Goal: Transaction & Acquisition: Purchase product/service

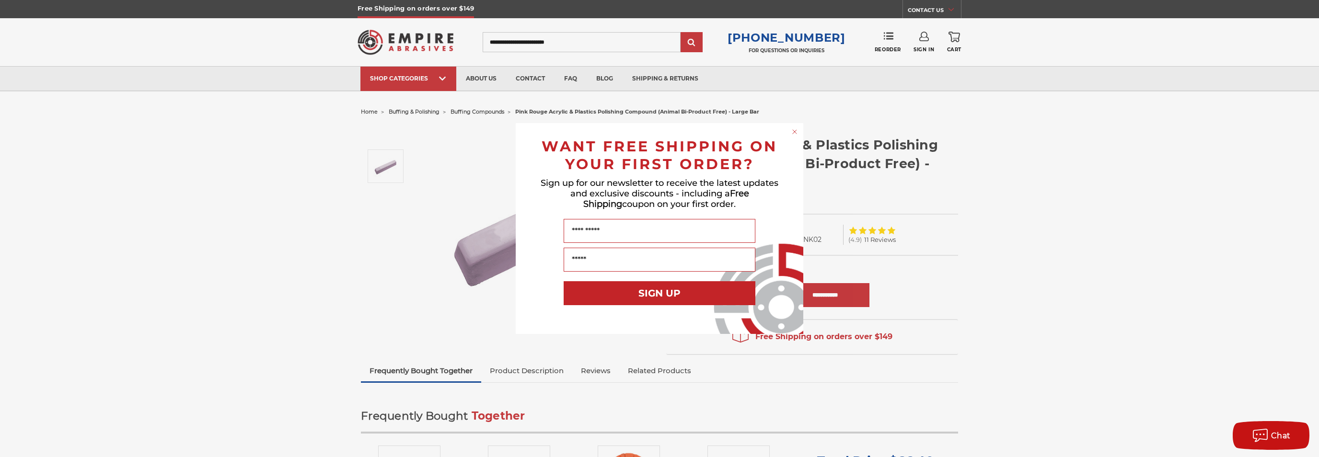
click at [792, 131] on circle "Close dialog" at bounding box center [794, 132] width 9 height 9
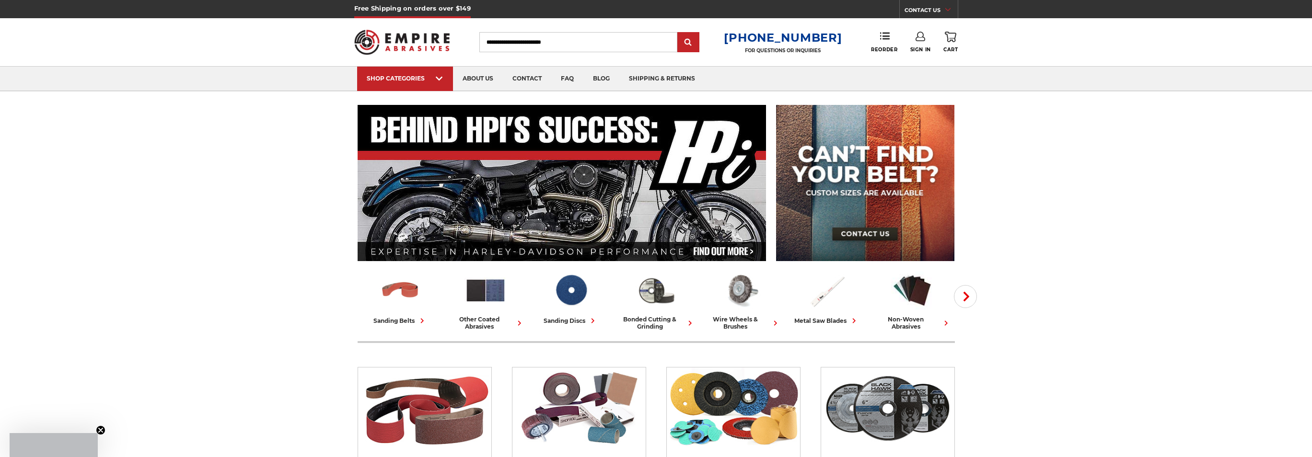
scroll to position [527, 0]
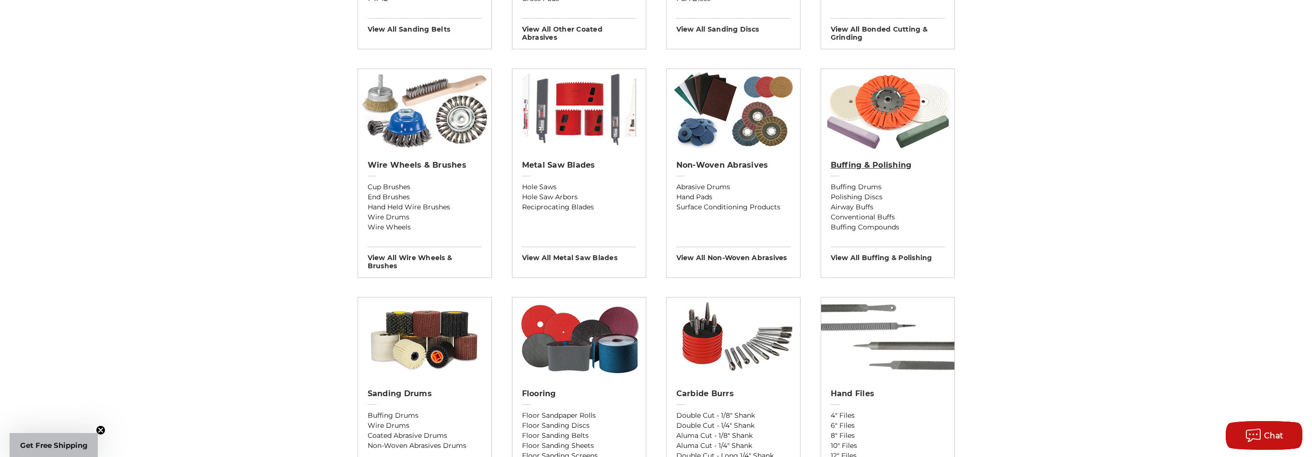
click at [873, 164] on h2 "Buffing & Polishing" at bounding box center [888, 166] width 114 height 10
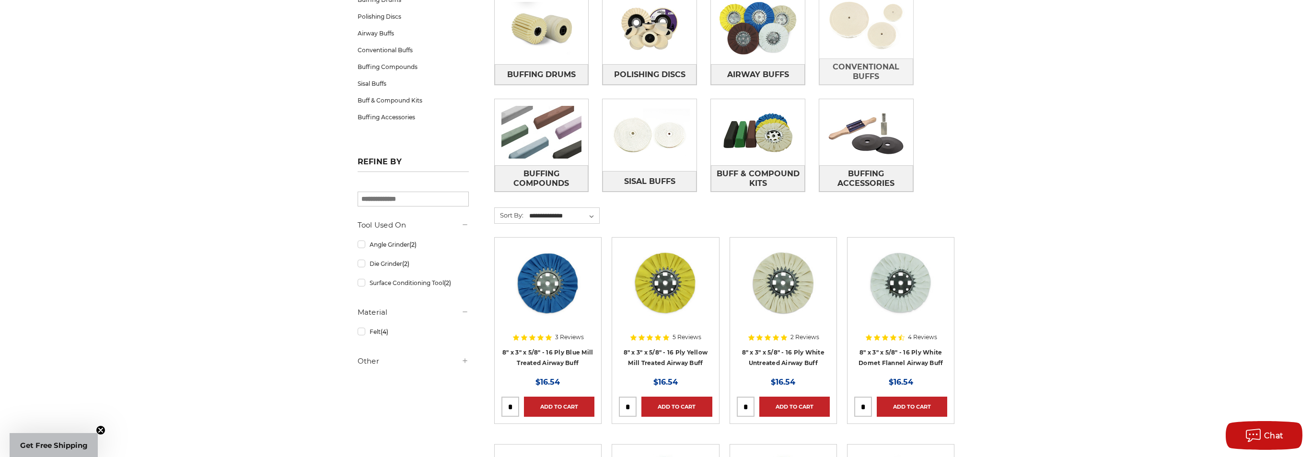
scroll to position [47, 0]
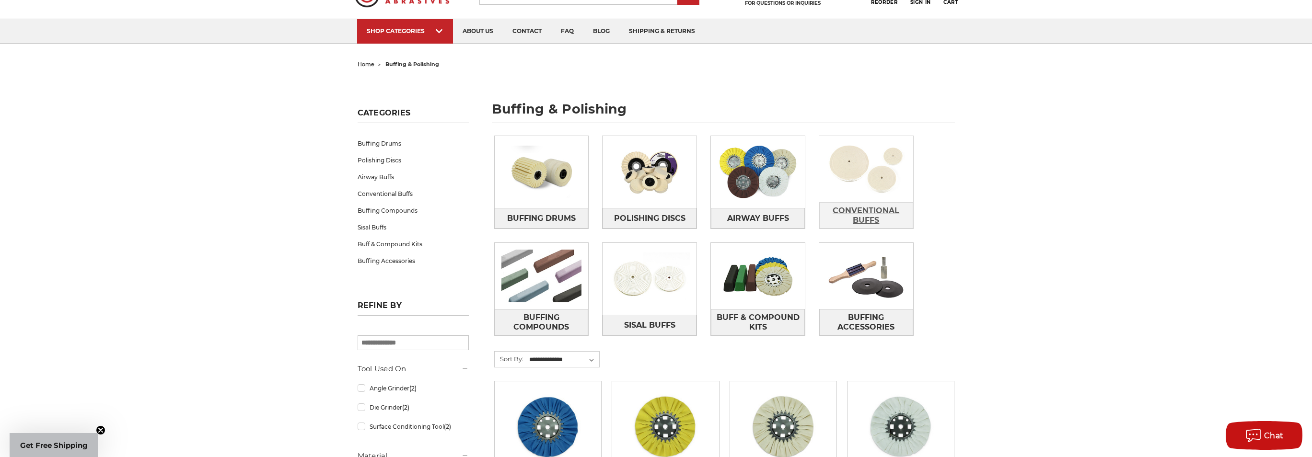
click at [877, 213] on span "Conventional Buffs" at bounding box center [866, 216] width 93 height 26
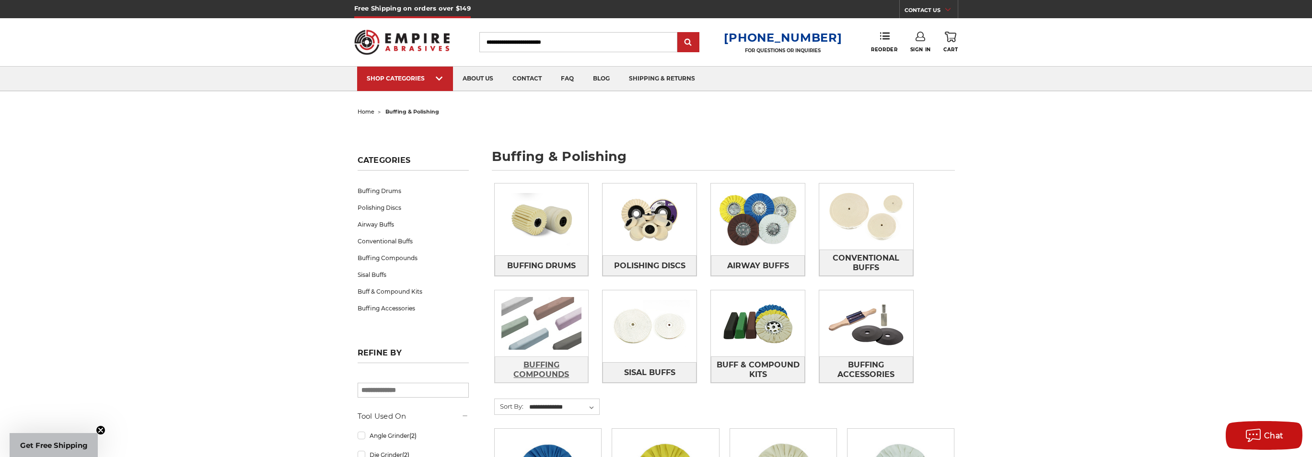
click at [540, 363] on span "Buffing Compounds" at bounding box center [541, 370] width 93 height 26
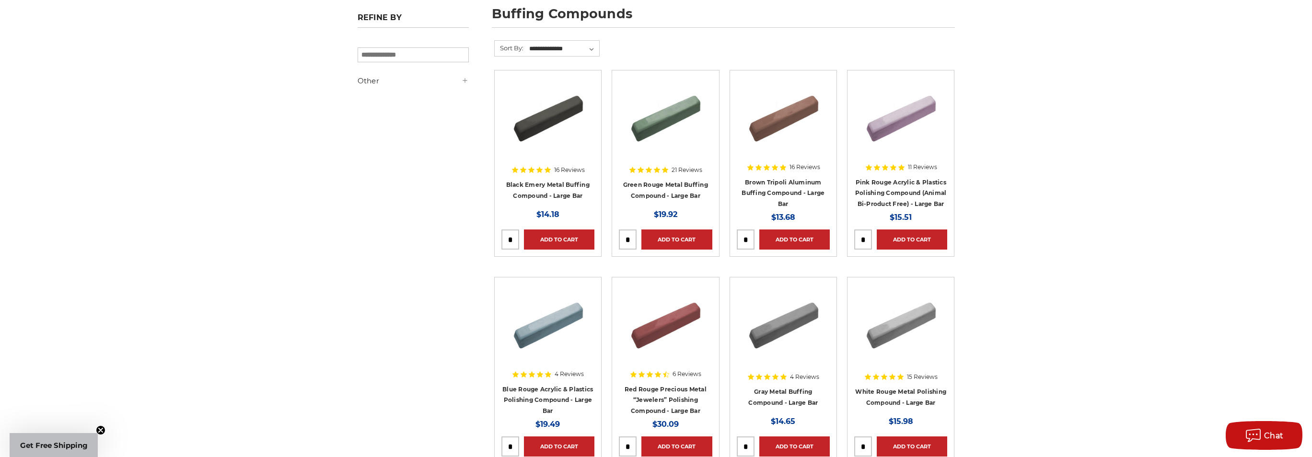
scroll to position [144, 0]
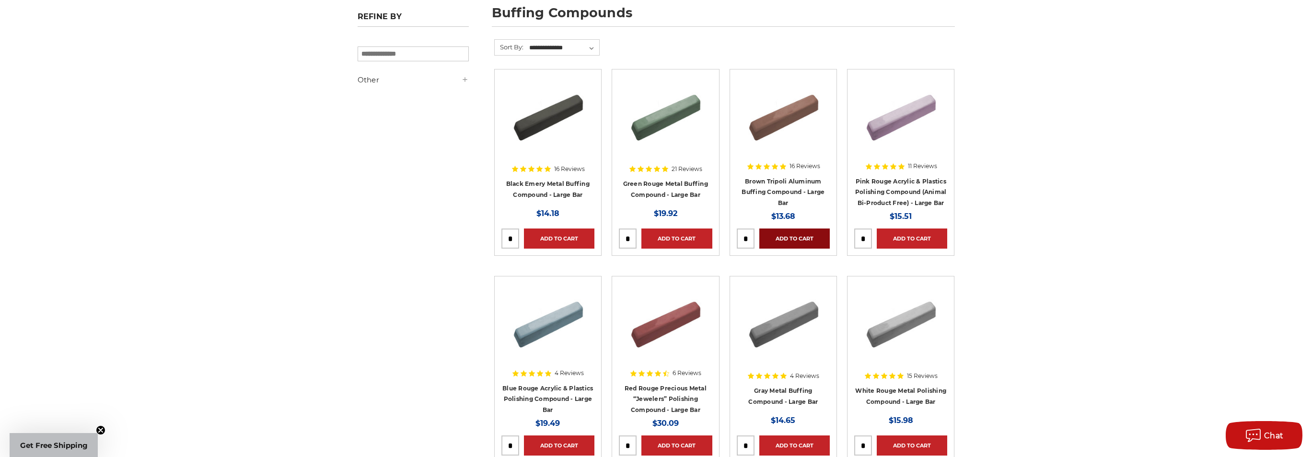
click at [793, 232] on link "Add to Cart" at bounding box center [794, 239] width 70 height 20
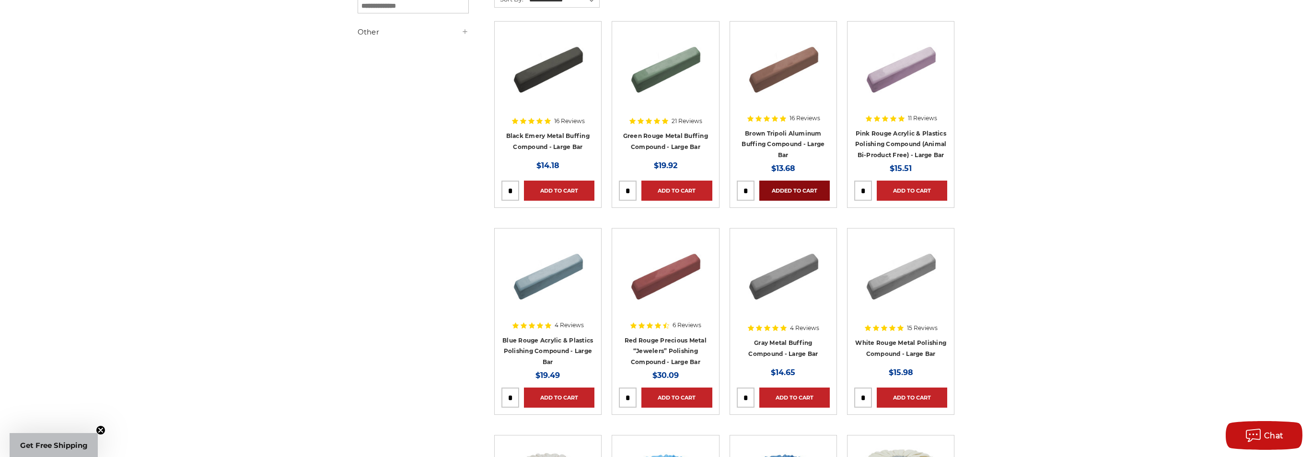
scroll to position [336, 0]
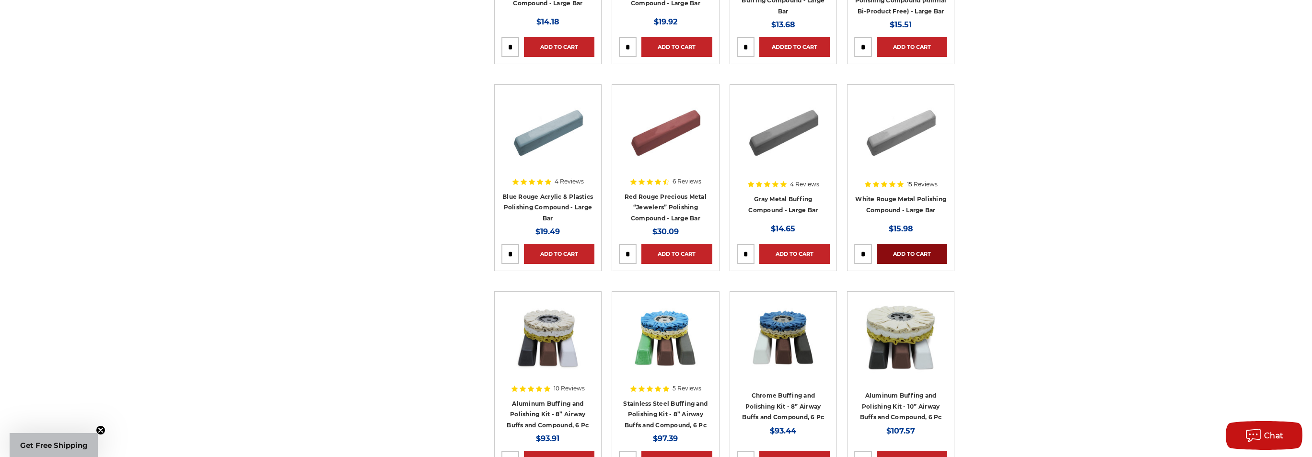
click at [907, 254] on link "Add to Cart" at bounding box center [912, 254] width 70 height 20
click at [577, 250] on link "Add to Cart" at bounding box center [559, 254] width 70 height 20
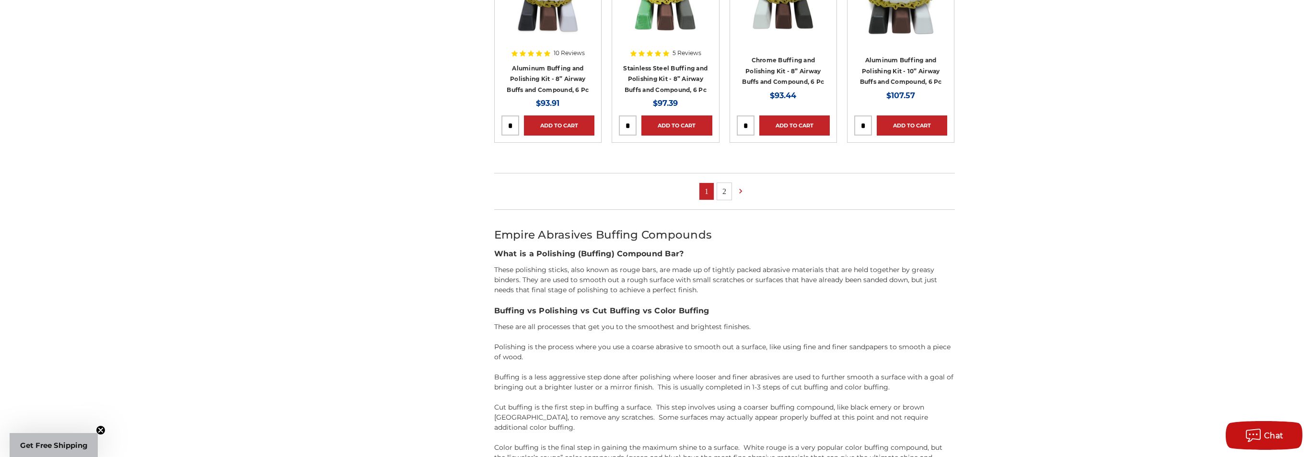
click at [725, 194] on link "2" at bounding box center [724, 191] width 14 height 17
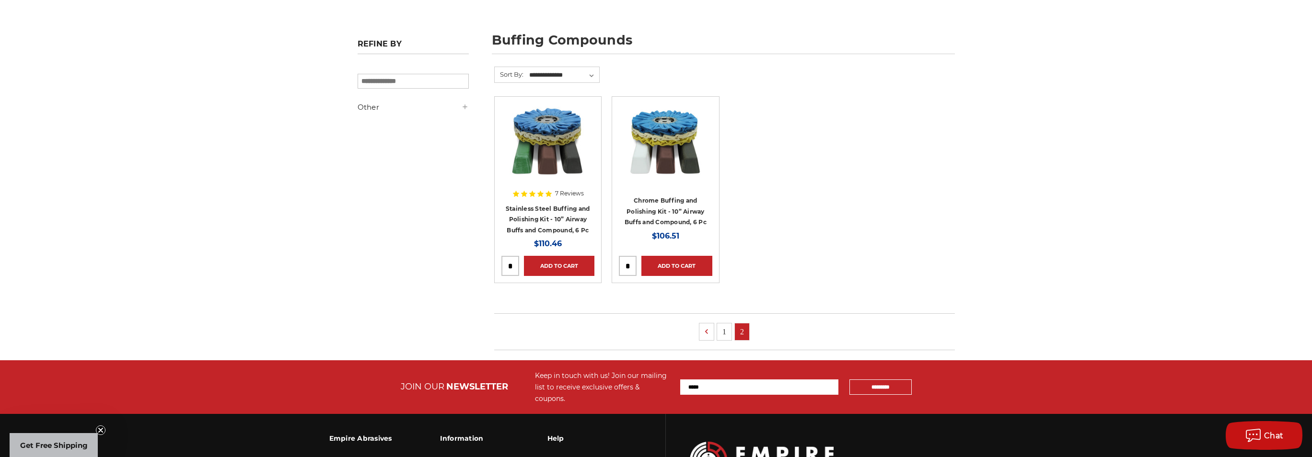
scroll to position [87, 0]
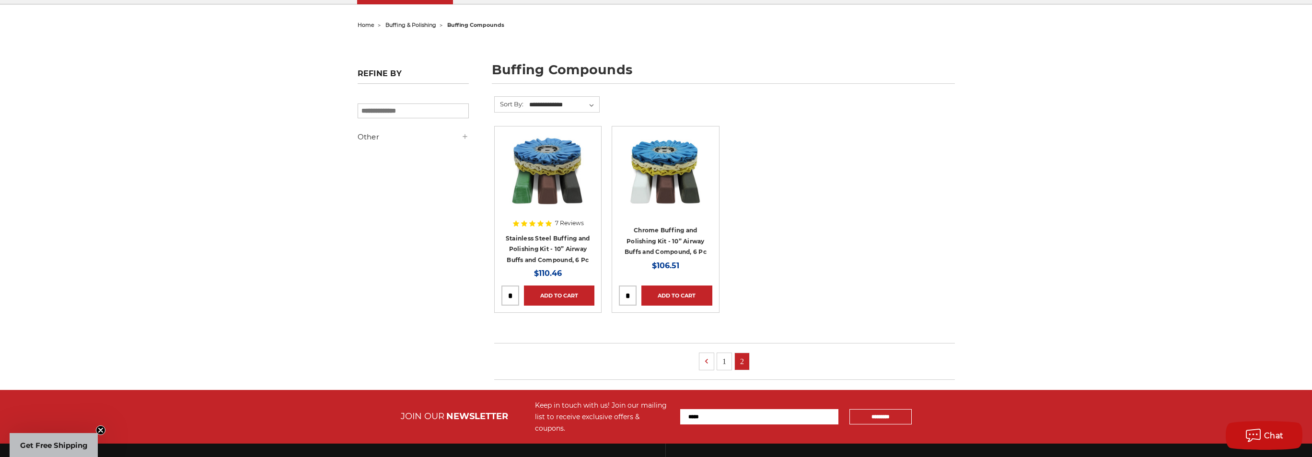
click at [725, 358] on link "1" at bounding box center [724, 361] width 14 height 17
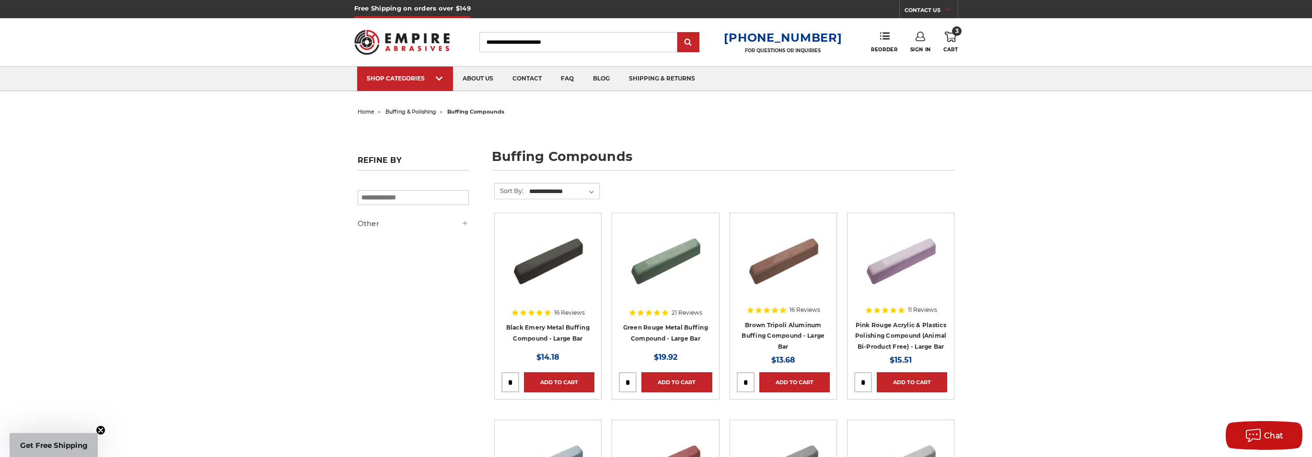
click at [472, 113] on span "buffing compounds" at bounding box center [475, 111] width 57 height 7
click at [432, 110] on span "buffing & polishing" at bounding box center [410, 111] width 51 height 7
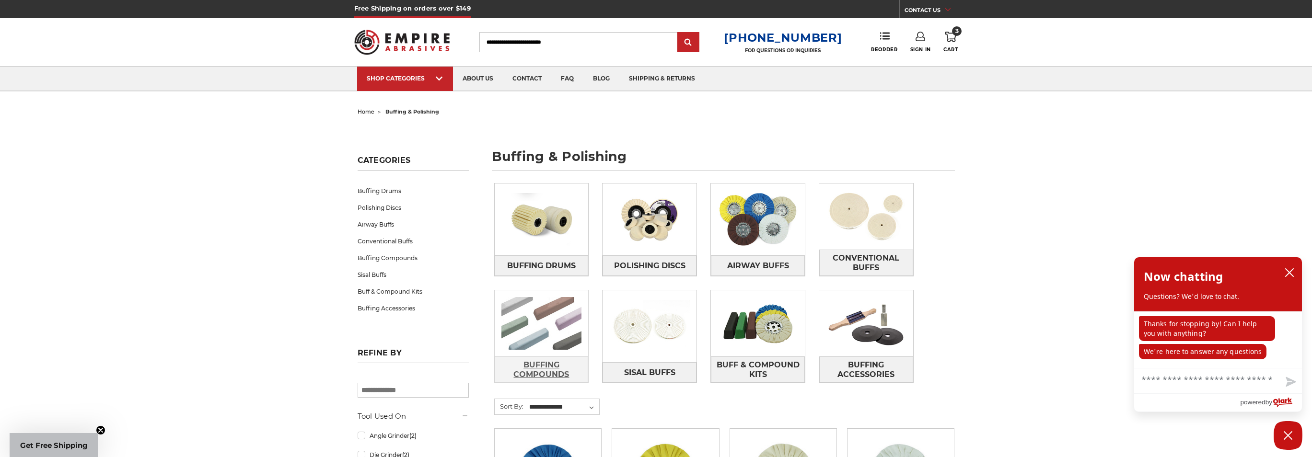
click at [556, 365] on span "Buffing Compounds" at bounding box center [541, 370] width 93 height 26
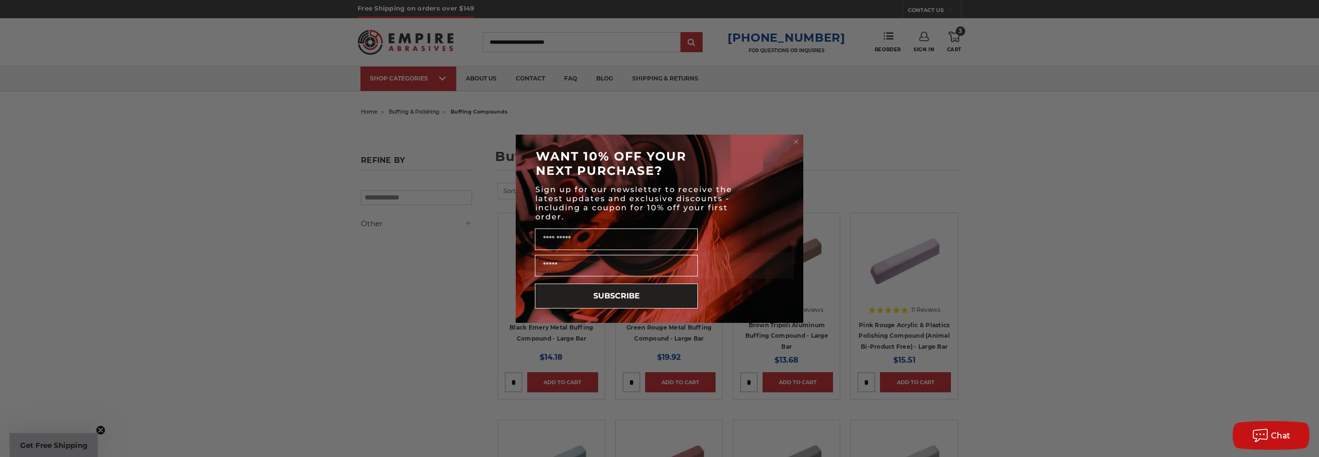
click at [795, 144] on circle "Close dialog" at bounding box center [796, 141] width 9 height 9
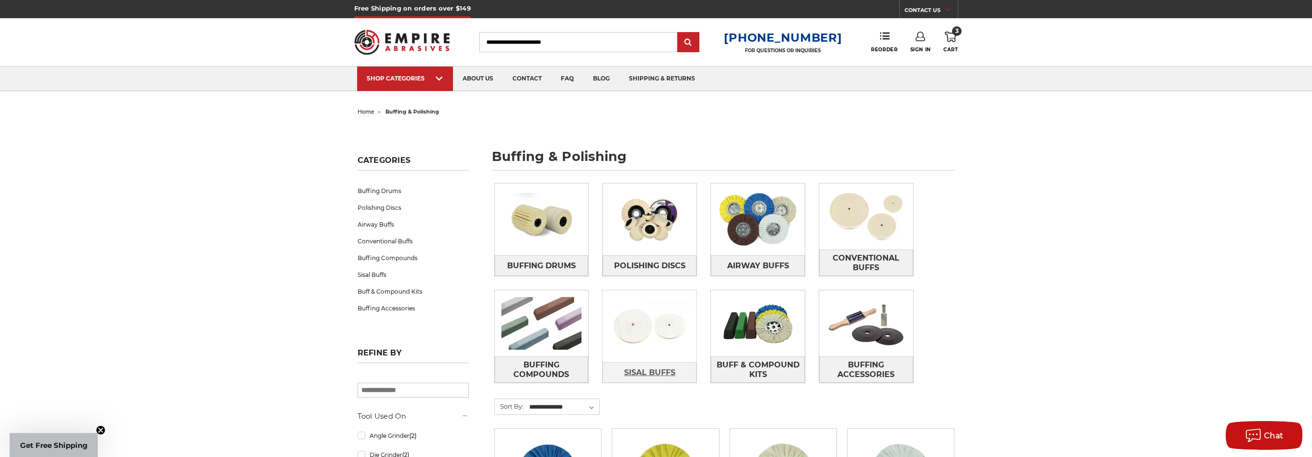
click at [658, 376] on span "Sisal Buffs" at bounding box center [649, 373] width 51 height 16
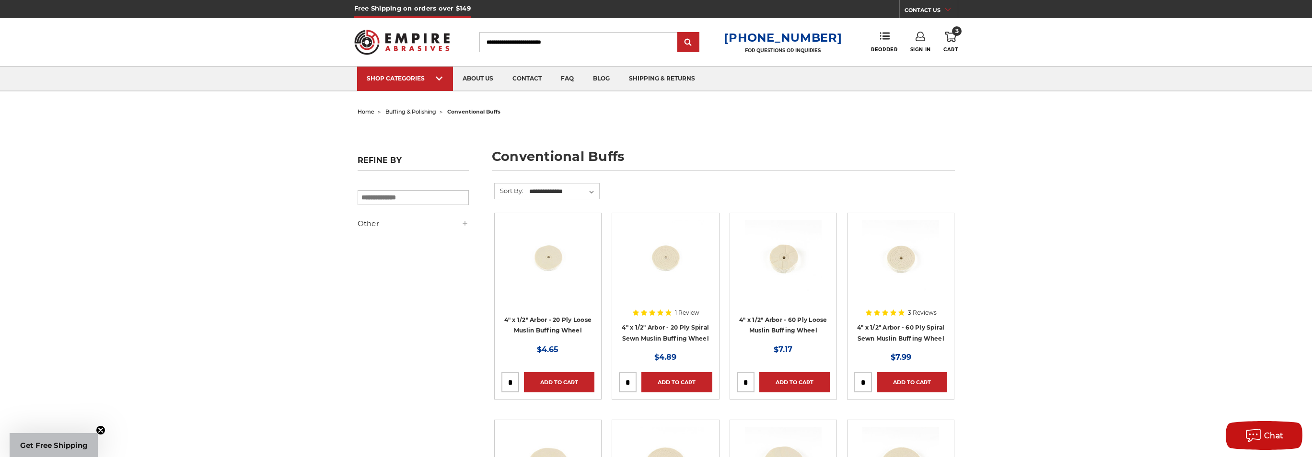
click at [458, 222] on h5 "Other" at bounding box center [413, 224] width 111 height 12
click at [467, 223] on icon at bounding box center [465, 224] width 8 height 8
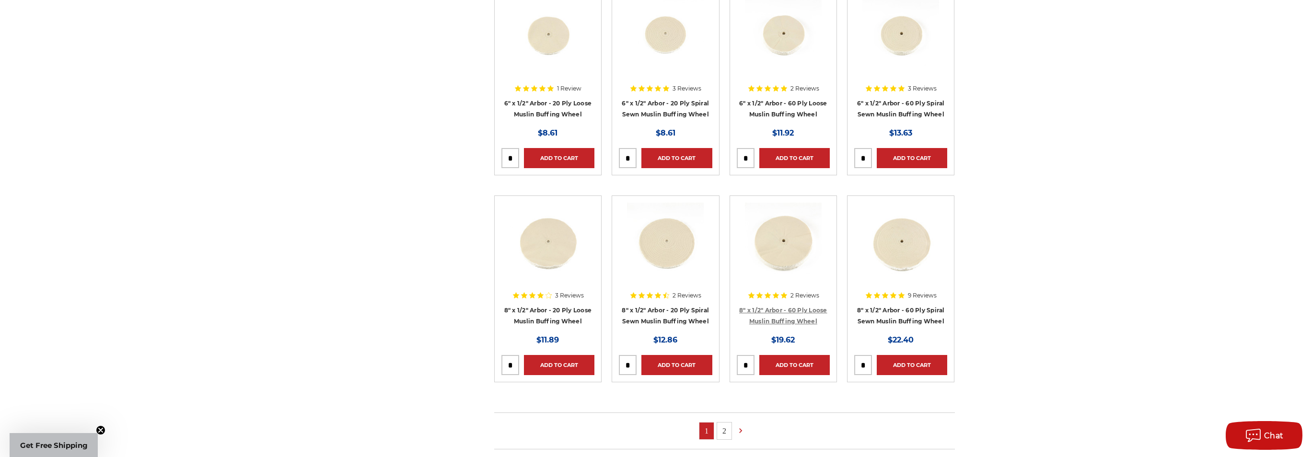
click at [1048, 299] on div "home buffing & polishing conventional buffs conventional buffs Refine by × Brow…" at bounding box center [656, 397] width 1312 height 1447
click at [723, 434] on link "2" at bounding box center [724, 431] width 14 height 17
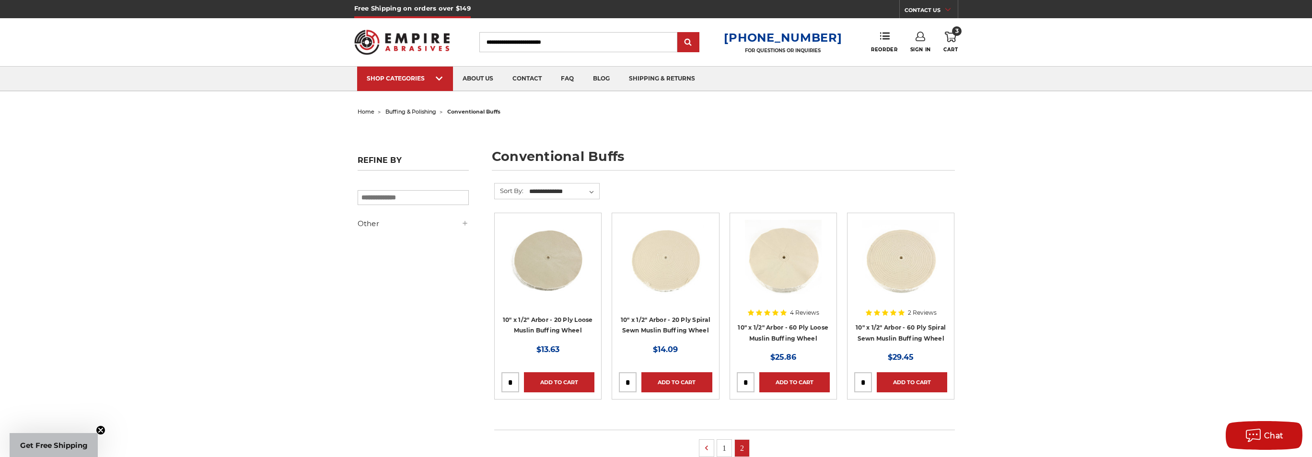
click at [728, 449] on link "1" at bounding box center [724, 448] width 14 height 17
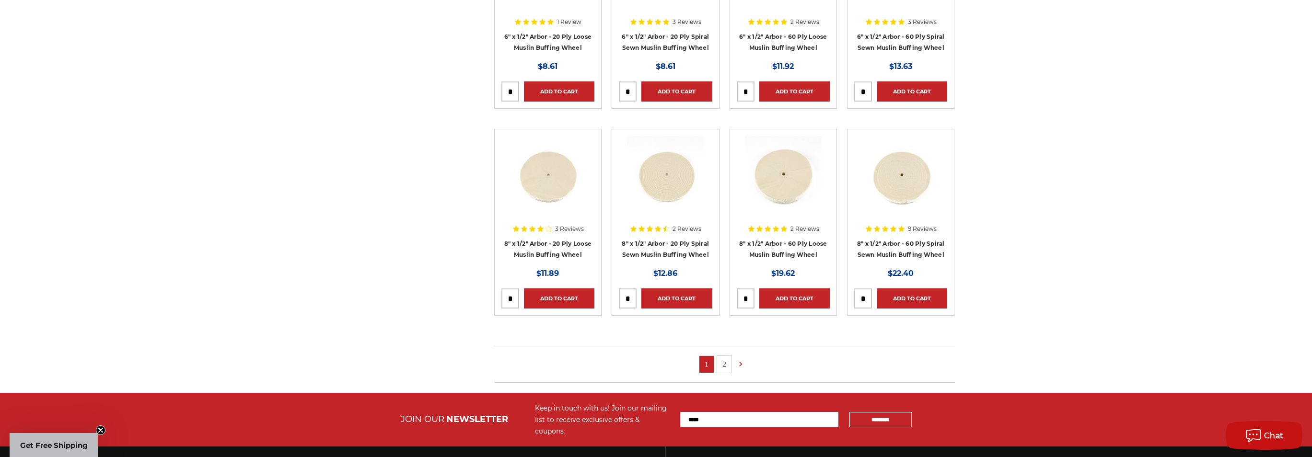
scroll to position [528, 0]
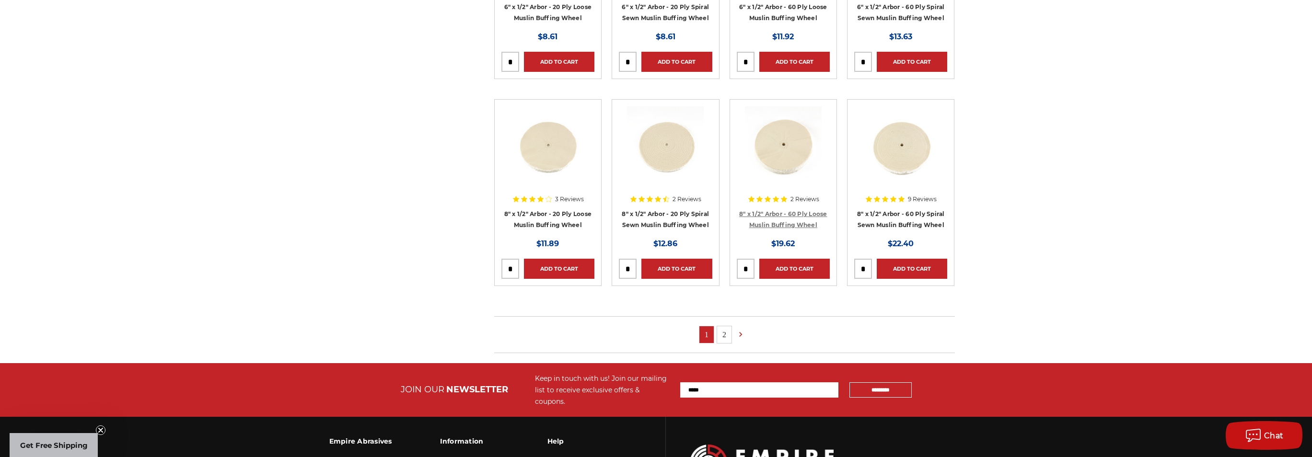
click at [800, 217] on link "8" x 1/2" Arbor - 60 Ply Loose Muslin Buffing Wheel" at bounding box center [783, 219] width 88 height 18
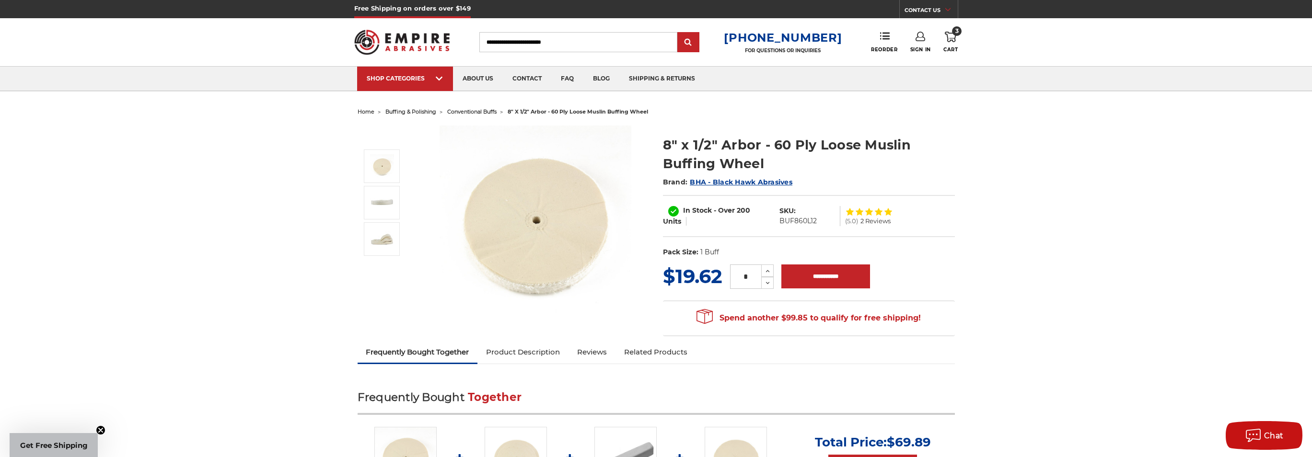
click at [552, 207] on img at bounding box center [536, 222] width 192 height 192
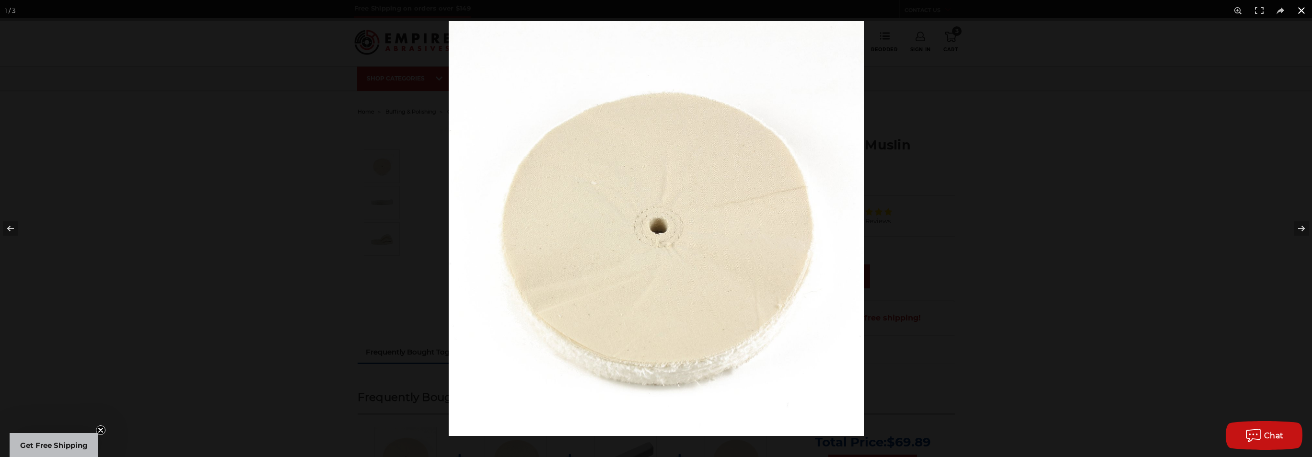
click at [364, 112] on div at bounding box center [656, 228] width 1312 height 457
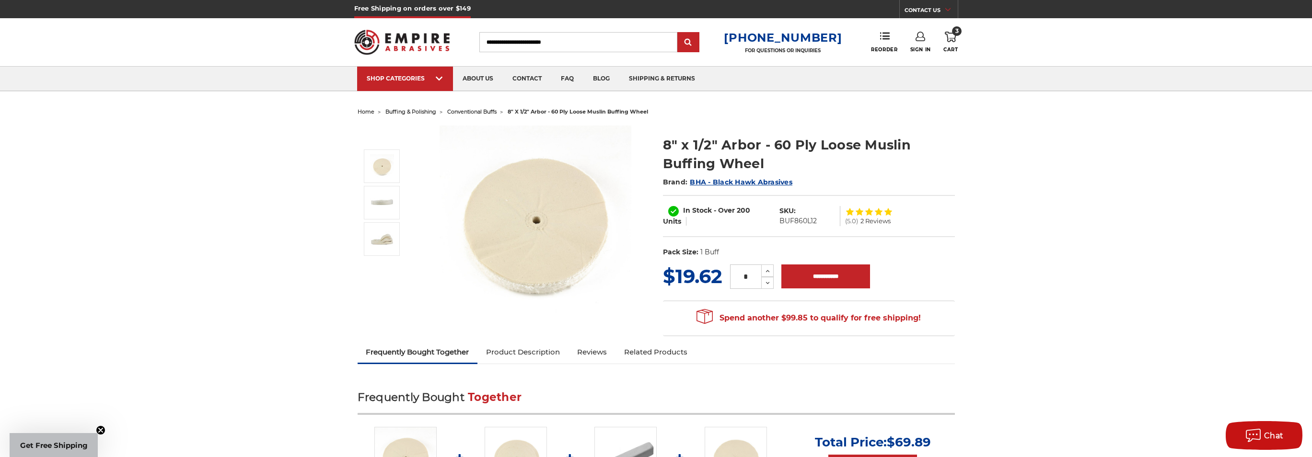
click at [461, 111] on span "conventional buffs" at bounding box center [471, 111] width 49 height 7
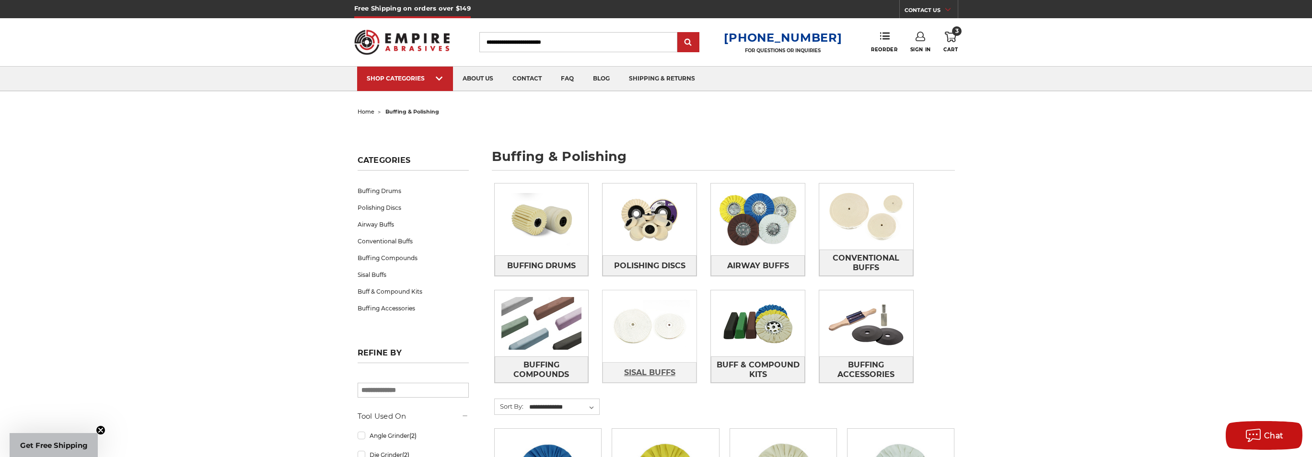
scroll to position [143, 0]
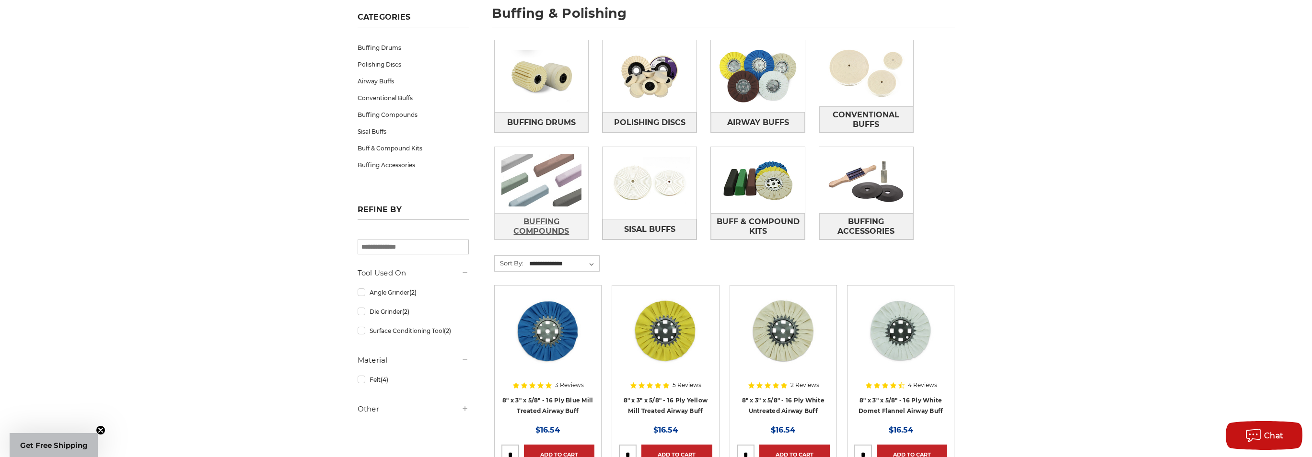
click at [569, 219] on span "Buffing Compounds" at bounding box center [541, 227] width 93 height 26
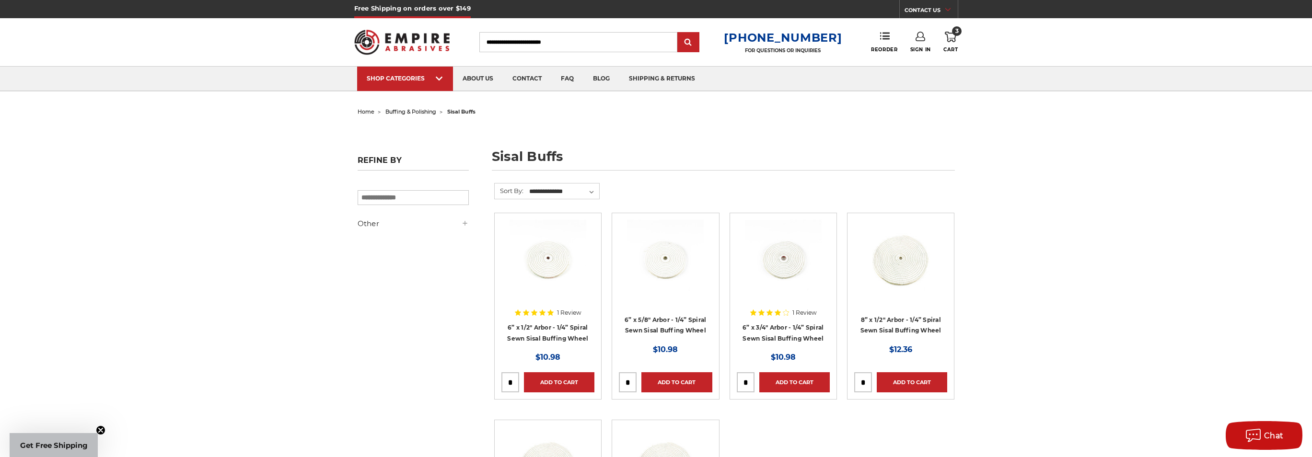
click at [432, 111] on span "buffing & polishing" at bounding box center [410, 111] width 51 height 7
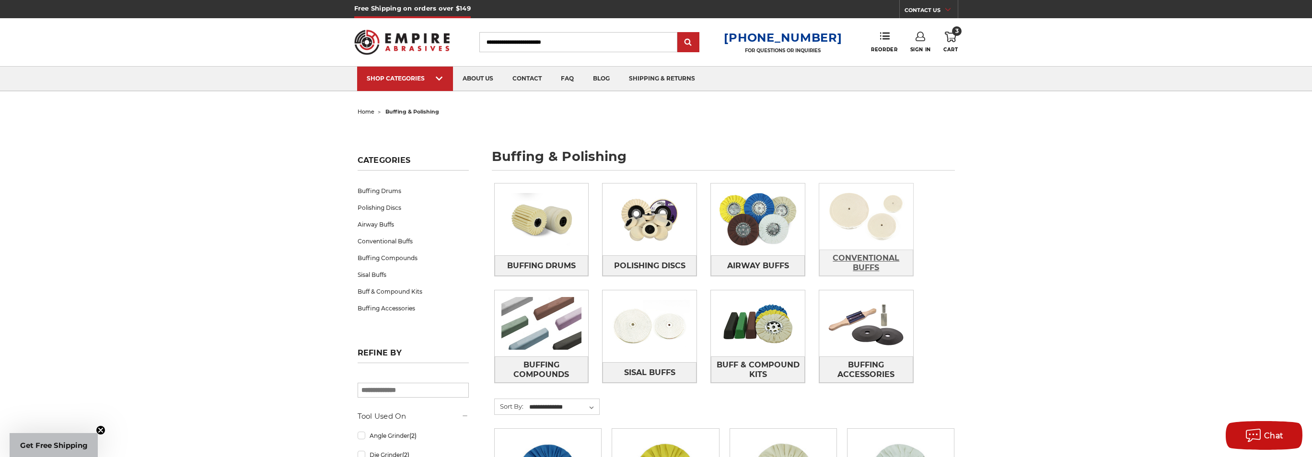
click at [857, 255] on span "Conventional Buffs" at bounding box center [866, 263] width 93 height 26
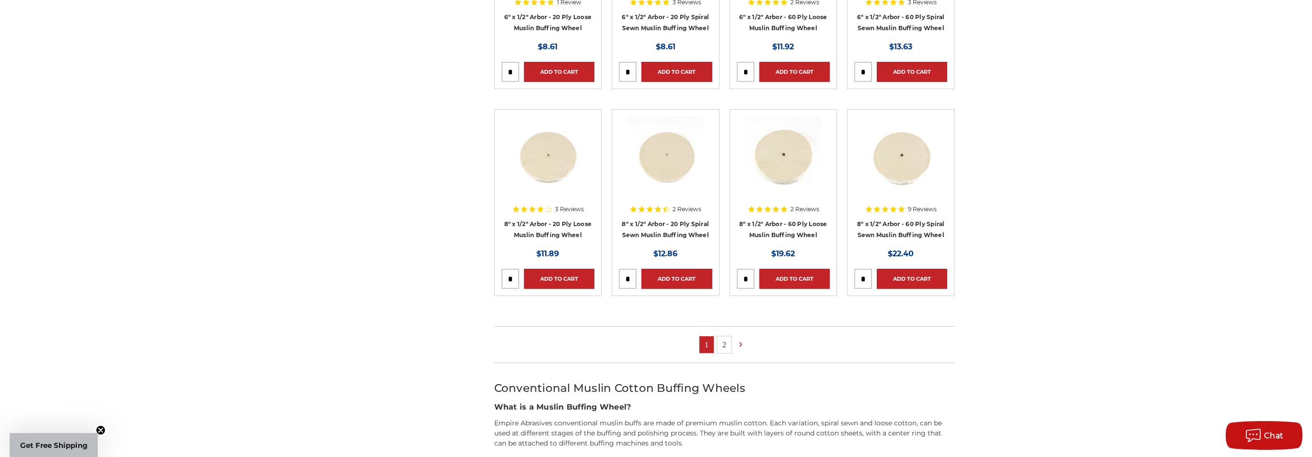
scroll to position [527, 0]
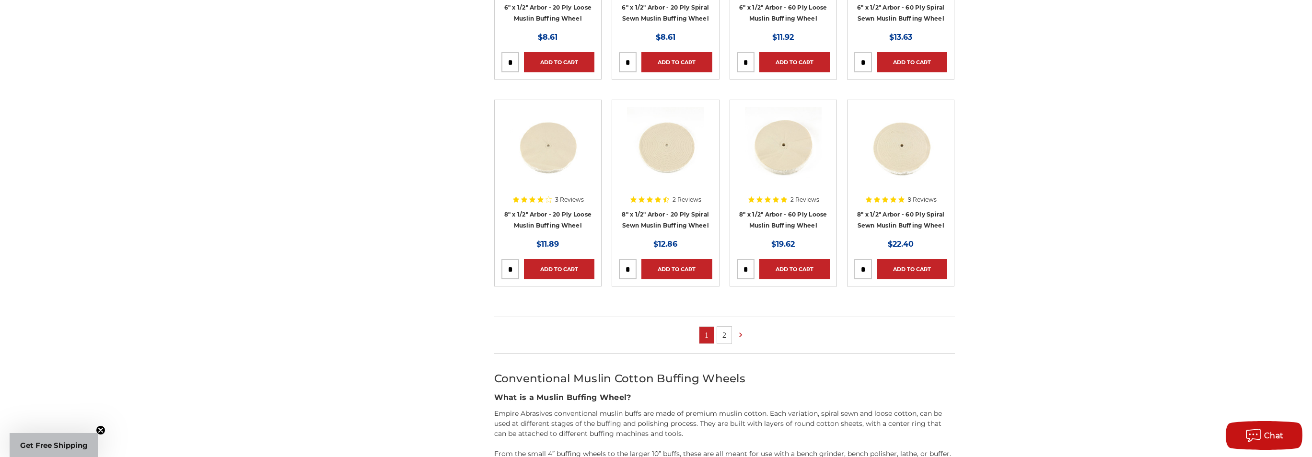
click at [728, 335] on link "2" at bounding box center [724, 335] width 14 height 17
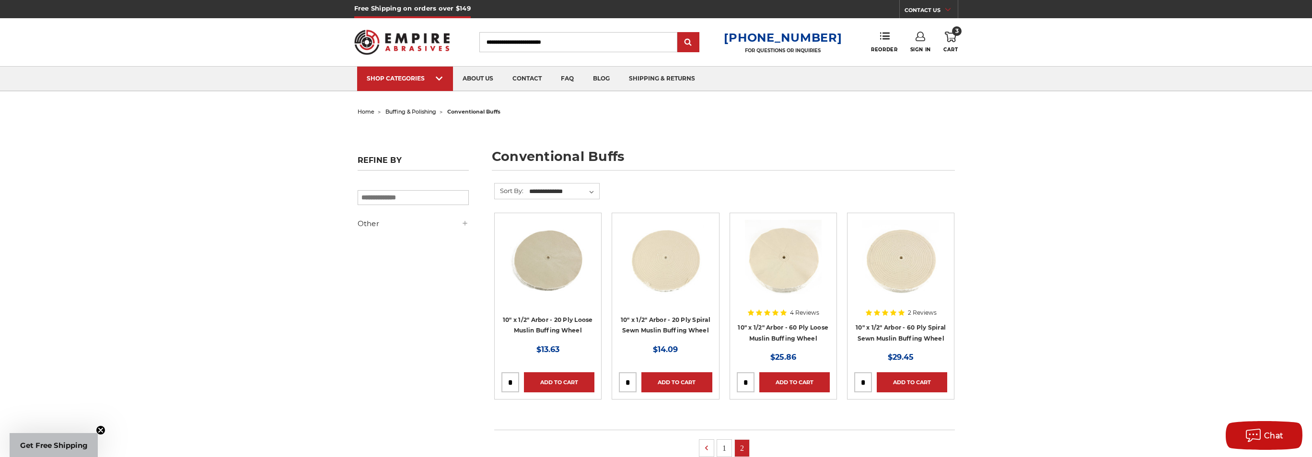
scroll to position [192, 0]
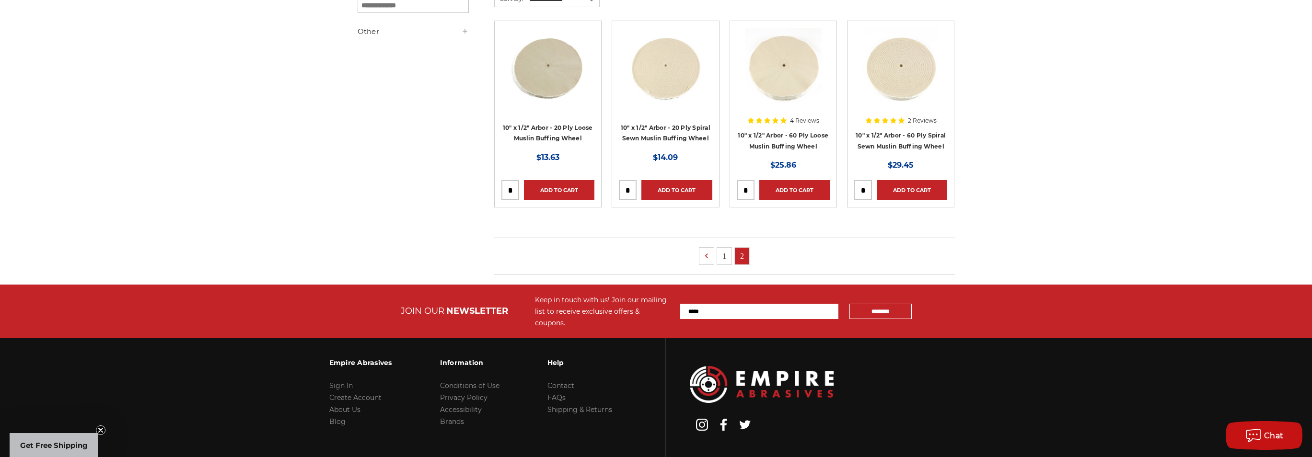
click at [726, 252] on link "1" at bounding box center [724, 256] width 14 height 17
